Goal: Obtain resource: Obtain resource

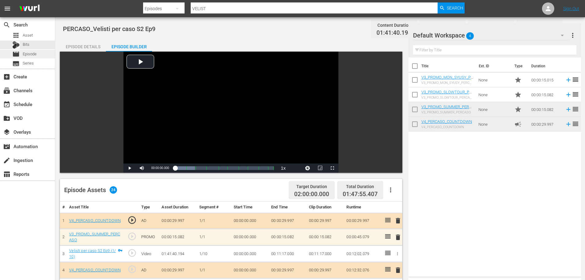
scroll to position [92, 0]
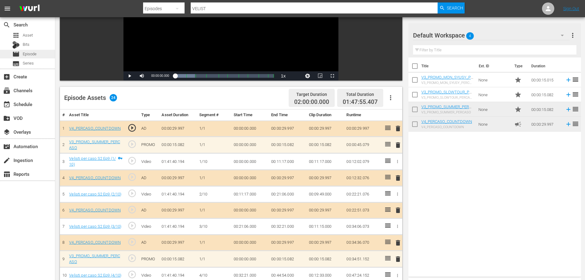
click at [41, 54] on div "movie Episode" at bounding box center [27, 54] width 55 height 9
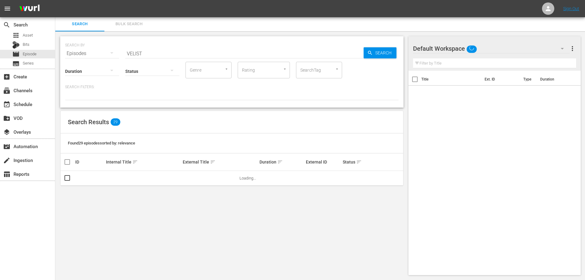
scroll to position [1, 0]
drag, startPoint x: 211, startPoint y: 46, endPoint x: 53, endPoint y: 75, distance: 161.4
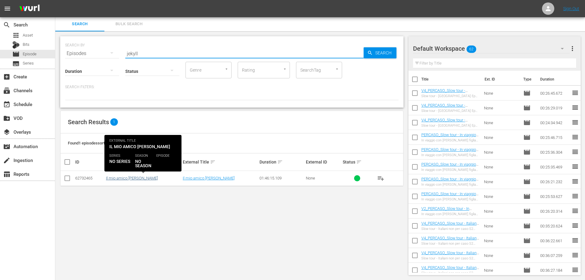
type input "jekyll"
click at [123, 176] on link "Il mio amico [PERSON_NAME]" at bounding box center [132, 178] width 52 height 5
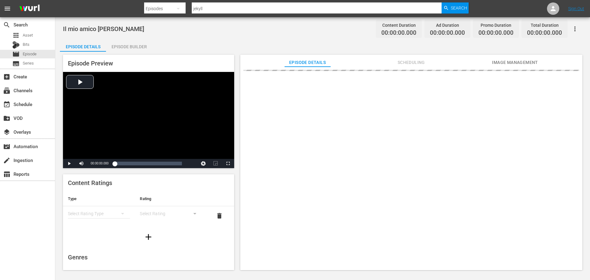
click at [508, 61] on span "Image Management" at bounding box center [515, 63] width 46 height 8
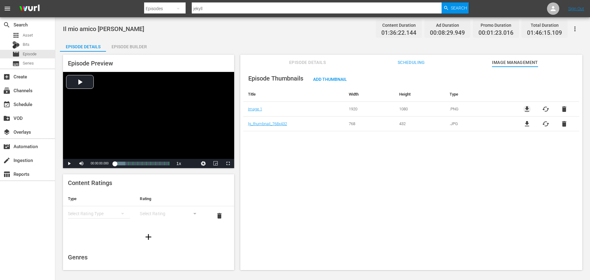
click at [526, 108] on span "file_download" at bounding box center [526, 108] width 7 height 7
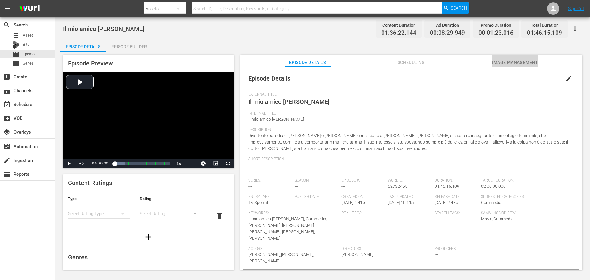
click at [511, 62] on span "Image Management" at bounding box center [515, 63] width 46 height 8
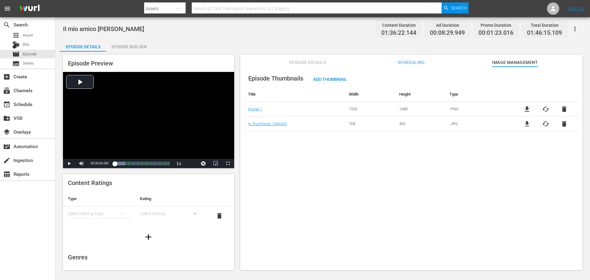
click at [523, 107] on span "file_download" at bounding box center [526, 108] width 7 height 7
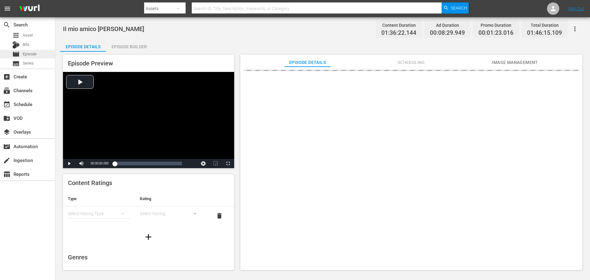
click at [41, 56] on div "movie Episode" at bounding box center [27, 54] width 55 height 9
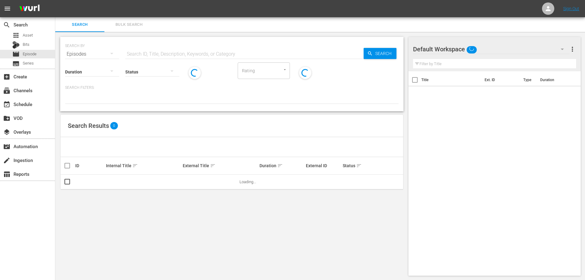
click at [187, 57] on input "text" at bounding box center [244, 54] width 238 height 15
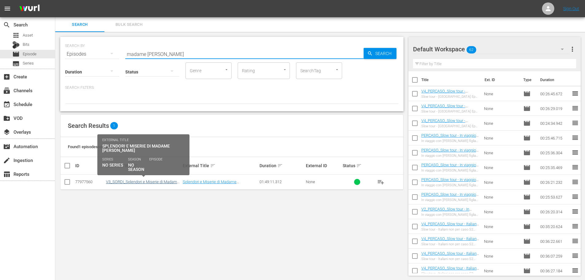
type input "madame ro"
click at [136, 183] on link "V3_SORDI_Splendori e Miserie di Madame Royale" at bounding box center [142, 183] width 73 height 9
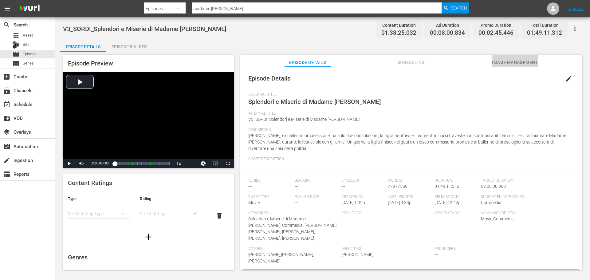
click at [532, 59] on span "Image Management" at bounding box center [515, 63] width 46 height 8
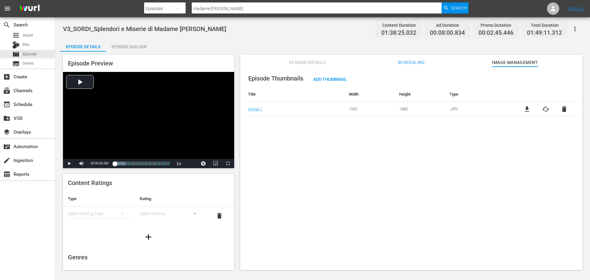
click at [525, 109] on span "file_download" at bounding box center [526, 108] width 7 height 7
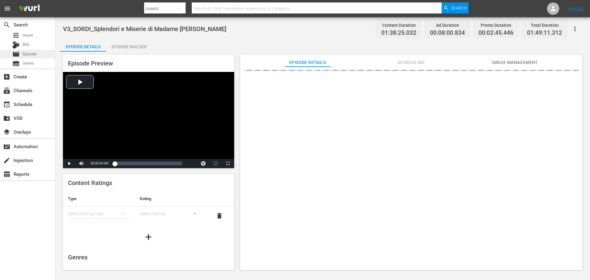
click at [45, 56] on div "movie Episode" at bounding box center [27, 54] width 55 height 9
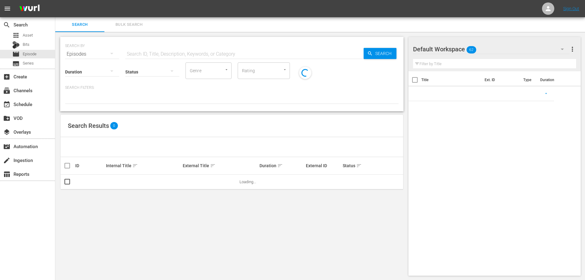
click at [164, 53] on input "text" at bounding box center [244, 54] width 238 height 15
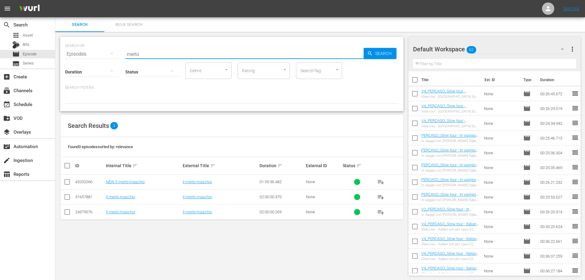
type input "merlo"
click at [128, 185] on td "NEW Il merlo maschio" at bounding box center [143, 182] width 77 height 15
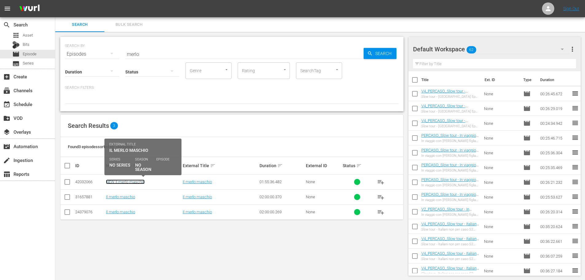
click at [128, 183] on link "NEW Il merlo maschio" at bounding box center [125, 181] width 39 height 5
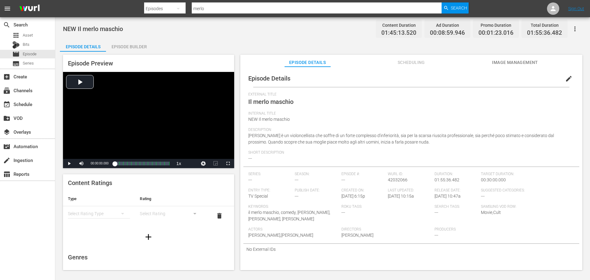
click at [503, 63] on span "Image Management" at bounding box center [515, 63] width 46 height 8
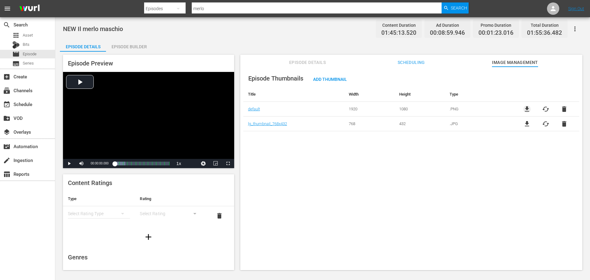
click at [524, 109] on span "file_download" at bounding box center [526, 108] width 7 height 7
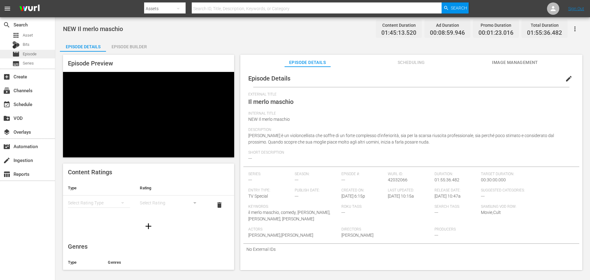
click at [37, 55] on span "Episode" at bounding box center [30, 54] width 14 height 6
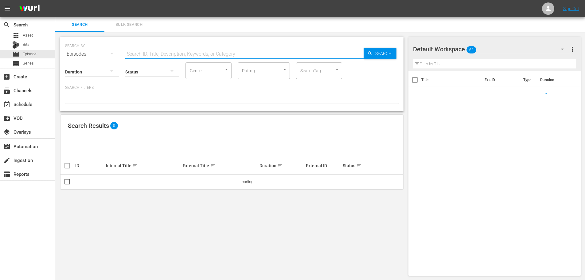
drag, startPoint x: 144, startPoint y: 53, endPoint x: 152, endPoint y: 54, distance: 8.4
click at [144, 52] on input "text" at bounding box center [244, 54] width 238 height 15
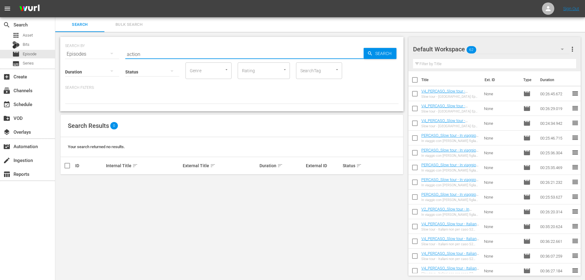
drag, startPoint x: 146, startPoint y: 55, endPoint x: 101, endPoint y: 60, distance: 45.8
click at [101, 60] on div "SEARCH BY Search By Episodes Search ID, Title, Description, Keywords, or Catego…" at bounding box center [232, 74] width 344 height 74
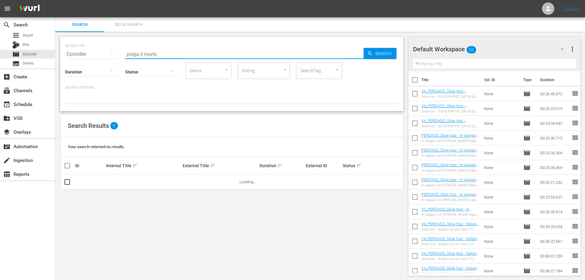
click at [142, 55] on input "prega il morto" at bounding box center [244, 54] width 238 height 15
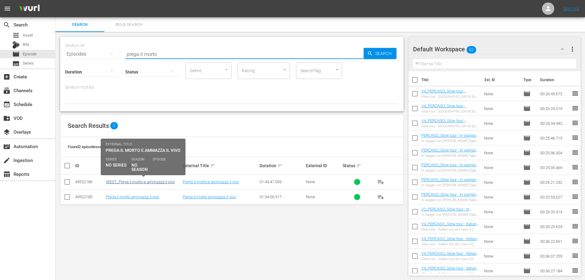
type input "prega il morto"
click at [143, 181] on link "WEST_Prega il morto e ammazza il vivo" at bounding box center [140, 181] width 69 height 5
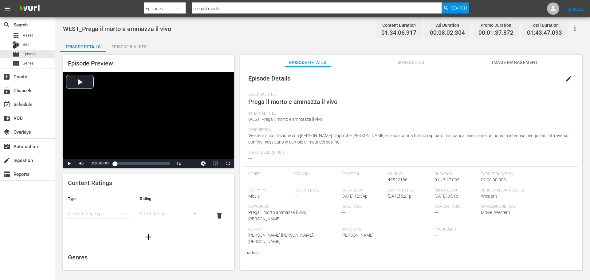
click at [506, 63] on span "Image Management" at bounding box center [515, 63] width 46 height 8
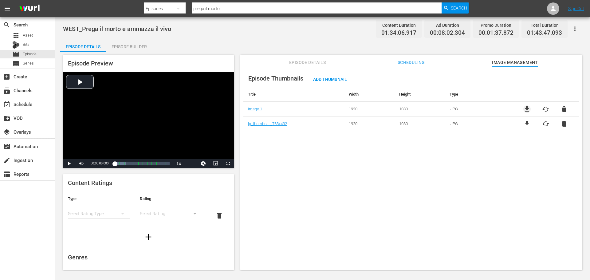
click at [523, 111] on span "file_download" at bounding box center [526, 108] width 7 height 7
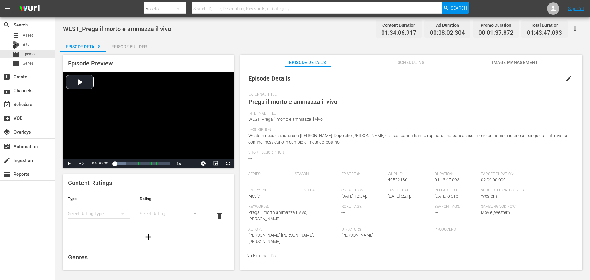
click at [510, 59] on span "Image Management" at bounding box center [515, 63] width 46 height 8
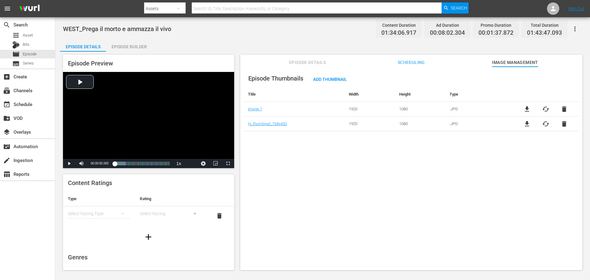
click at [525, 120] on span "file_download" at bounding box center [526, 123] width 7 height 7
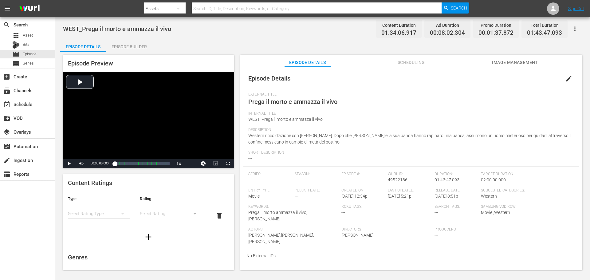
click at [519, 65] on span "Image Management" at bounding box center [515, 63] width 46 height 8
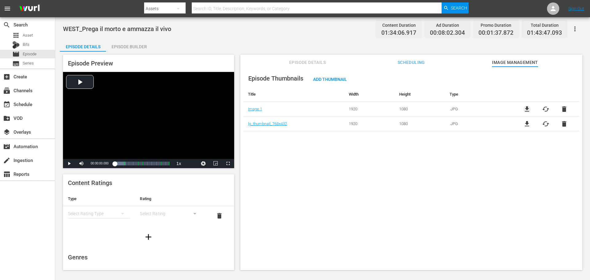
click at [527, 105] on span "file_download" at bounding box center [526, 108] width 7 height 7
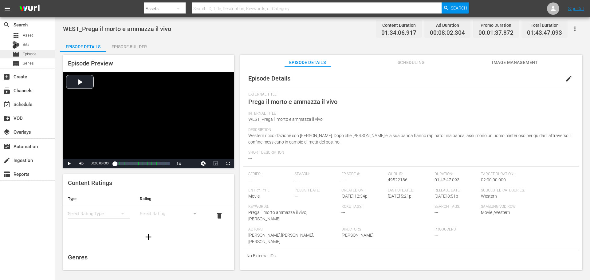
click at [40, 54] on div "movie Episode" at bounding box center [27, 54] width 55 height 9
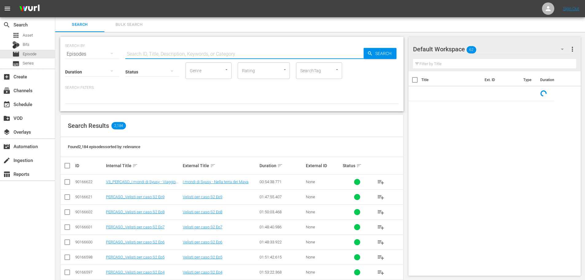
click at [164, 52] on input "text" at bounding box center [244, 54] width 238 height 15
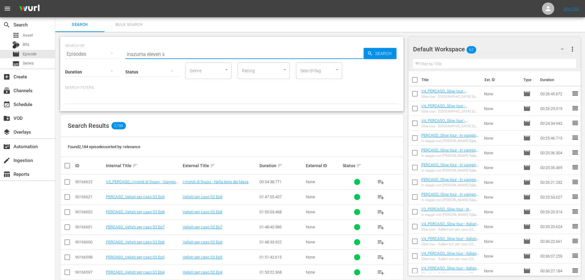
type input "inazuma eleven s1"
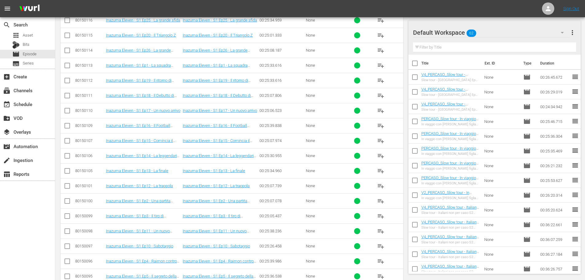
scroll to position [345, 0]
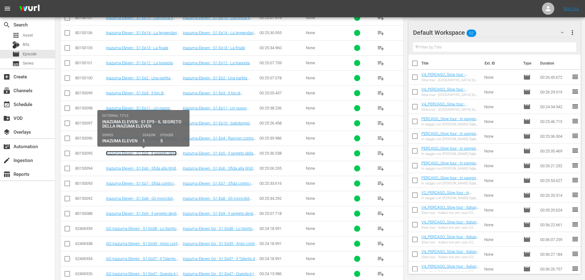
click at [145, 152] on link "Inazuma Eleven - S1 Ep5 - Il segreto della Inazuma Eleven" at bounding box center [141, 155] width 71 height 9
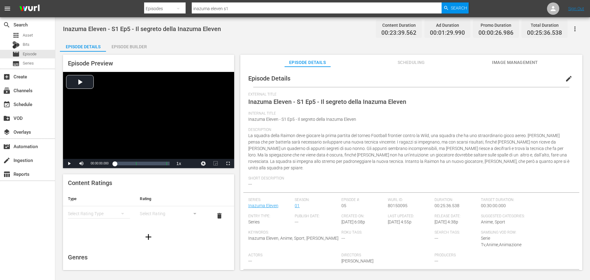
click at [509, 62] on span "Image Management" at bounding box center [515, 63] width 46 height 8
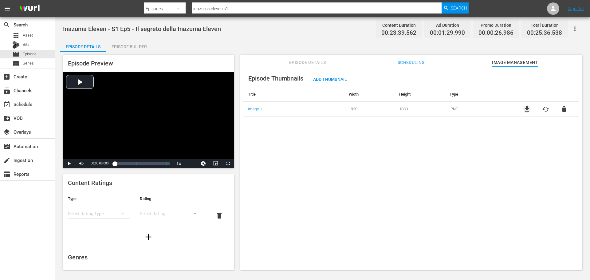
click at [523, 110] on span "file_download" at bounding box center [526, 108] width 7 height 7
